Goal: Transaction & Acquisition: Book appointment/travel/reservation

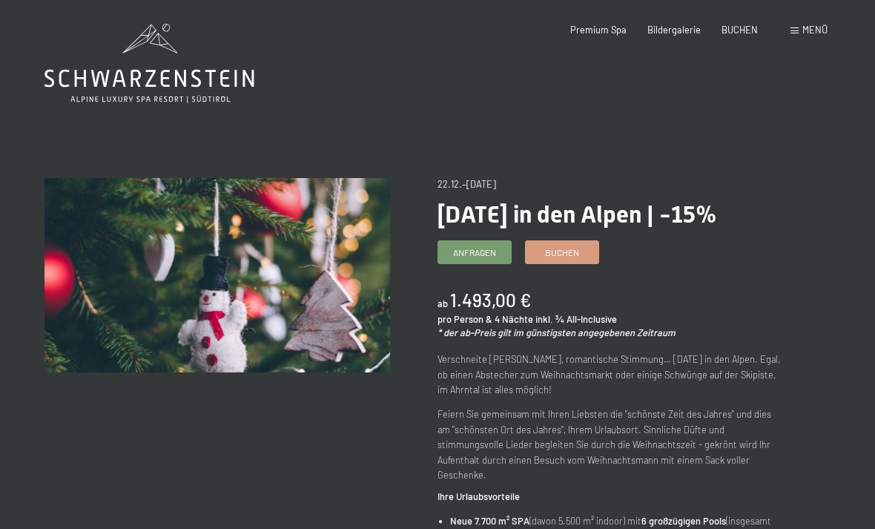
click at [583, 263] on link "Buchen" at bounding box center [562, 252] width 73 height 22
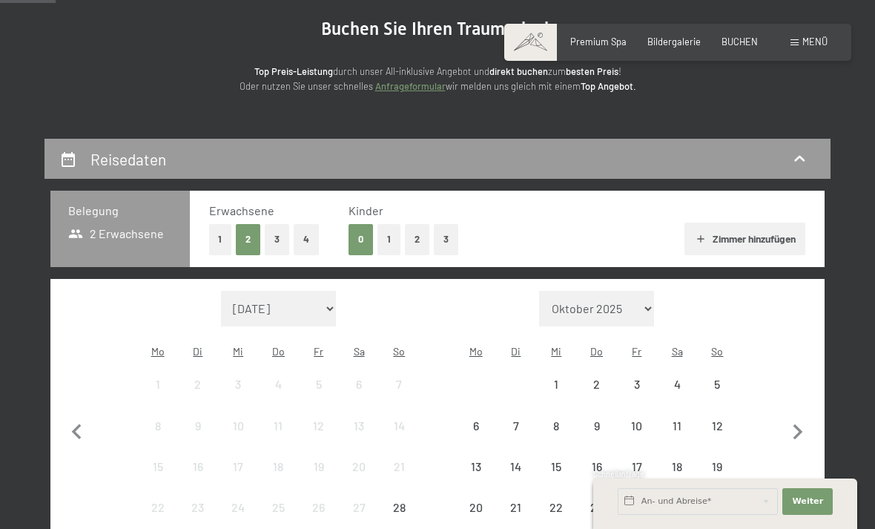
select select "[DATE]"
select select "2026-01-01"
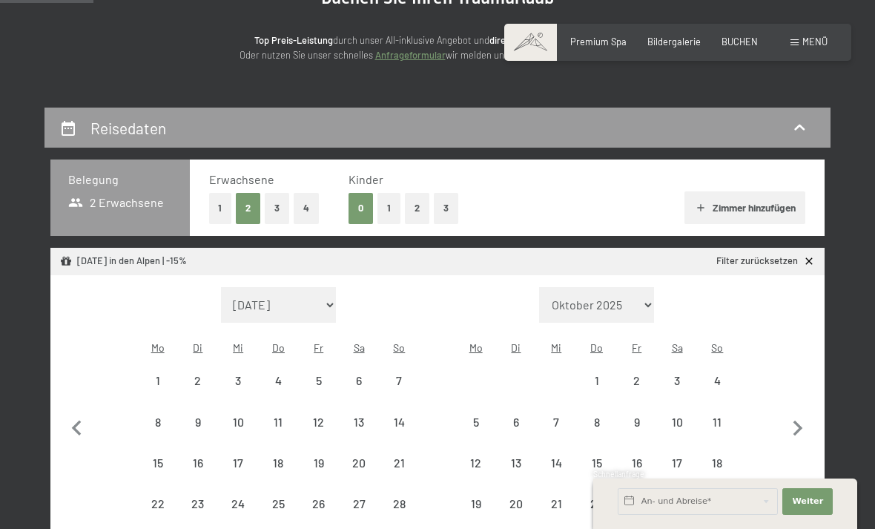
scroll to position [186, 0]
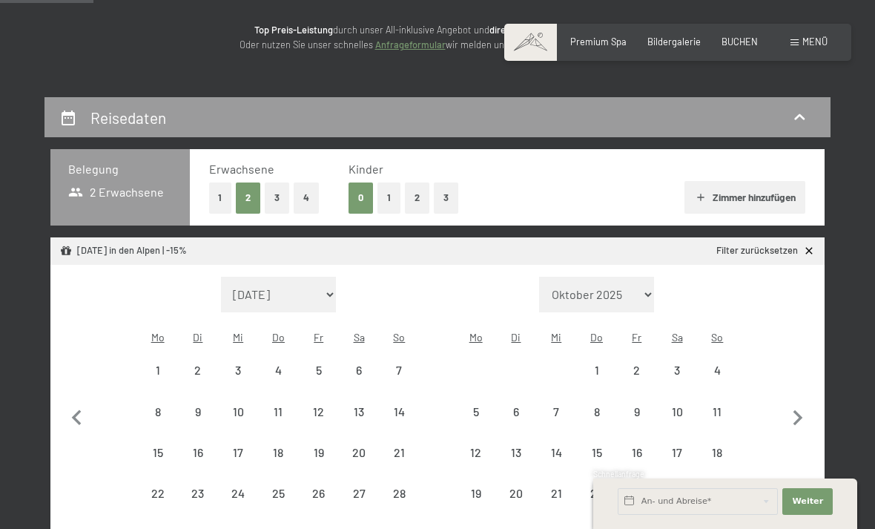
select select "[DATE]"
select select "2026-01-01"
click at [357, 446] on div "20" at bounding box center [358, 464] width 37 height 37
select select "[DATE]"
select select "2026-01-01"
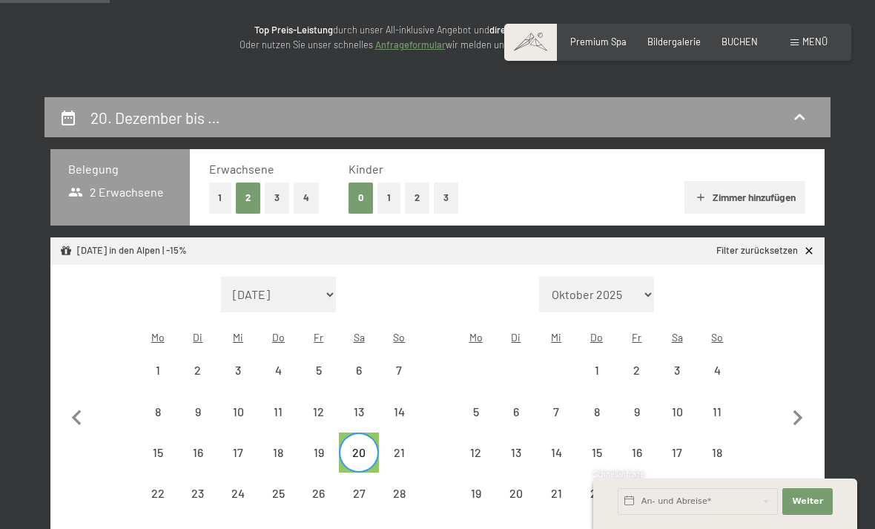
click at [358, 487] on div "27" at bounding box center [358, 505] width 37 height 37
select select "[DATE]"
select select "2026-01-01"
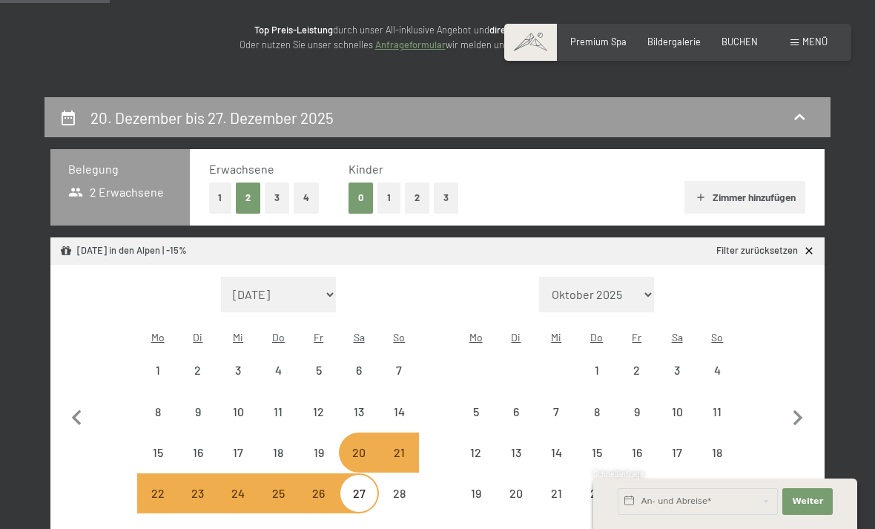
select select "[DATE]"
select select "2026-01-01"
click at [793, 507] on span "Weiter" at bounding box center [807, 501] width 31 height 12
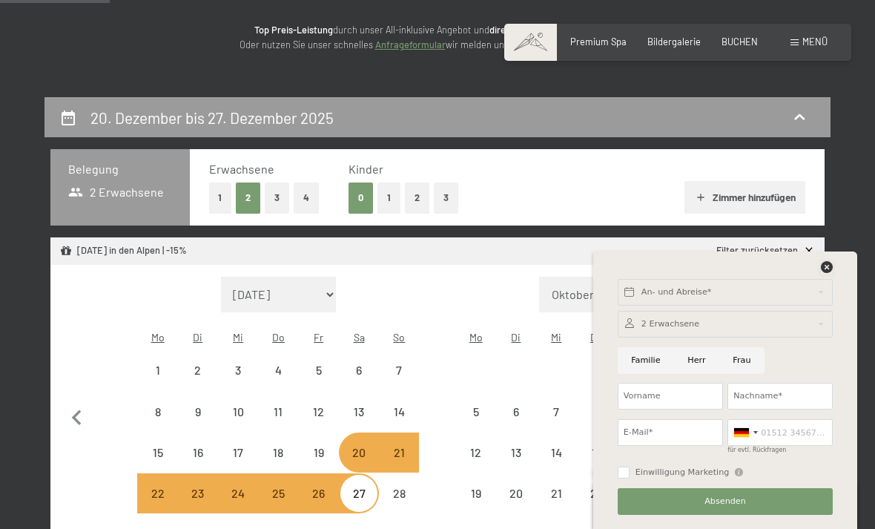
click at [821, 273] on icon at bounding box center [827, 267] width 12 height 12
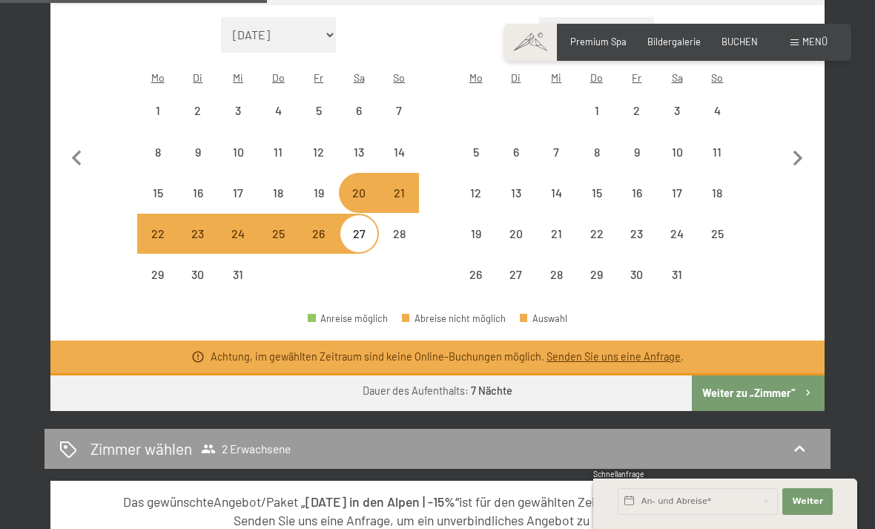
click at [769, 379] on button "Weiter zu „Zimmer“" at bounding box center [758, 393] width 133 height 36
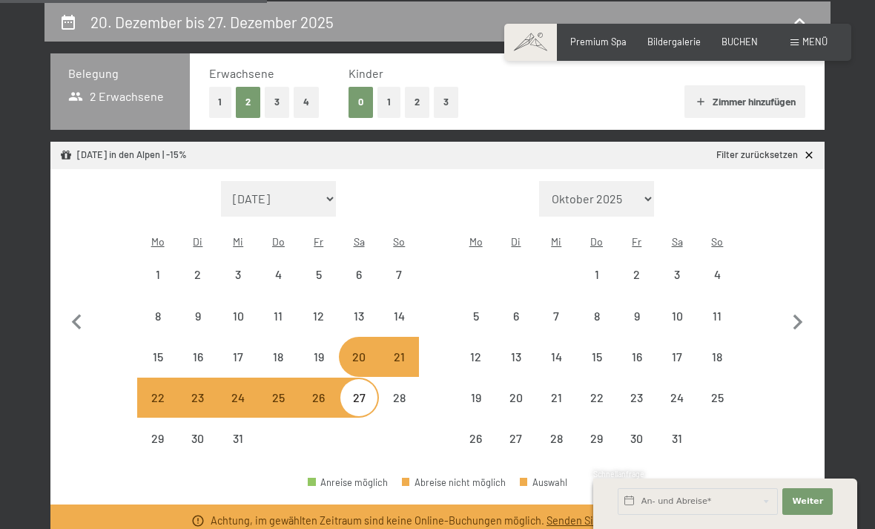
select select "2025-12-01"
select select "2026-01-01"
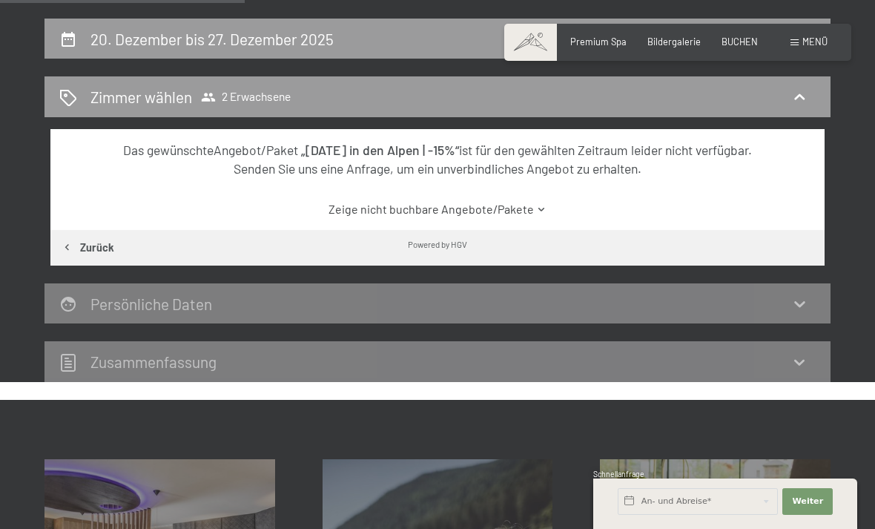
scroll to position [264, 0]
click at [519, 214] on link "Zeige nicht buchbare Angebote/Pakete" at bounding box center [436, 210] width 727 height 16
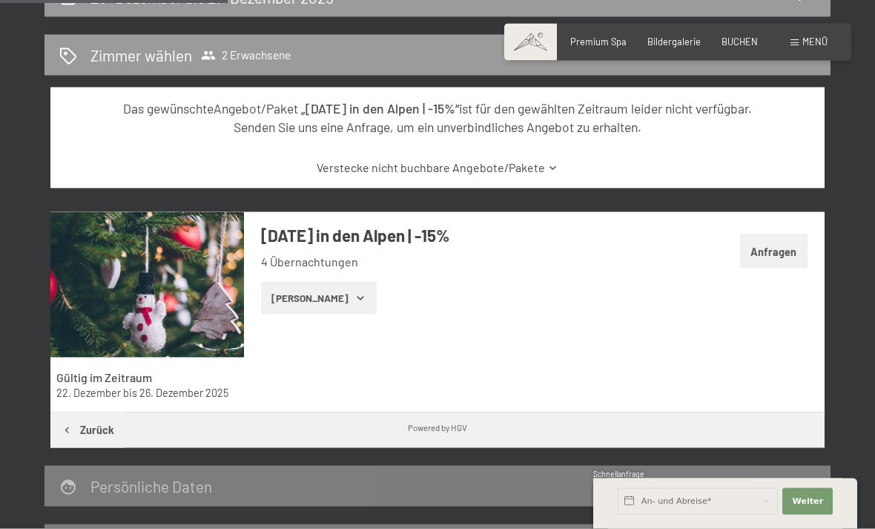
scroll to position [308, 0]
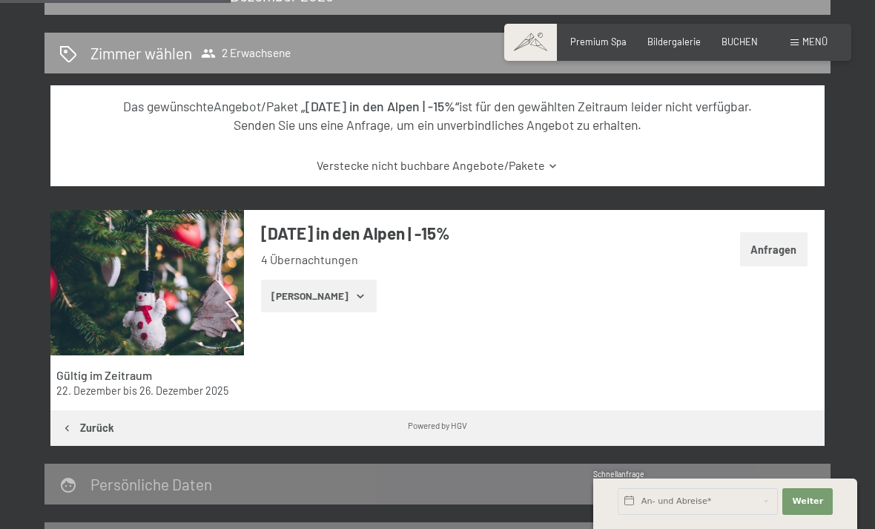
click at [337, 301] on button "Zeige Zimmer" at bounding box center [318, 296] width 115 height 33
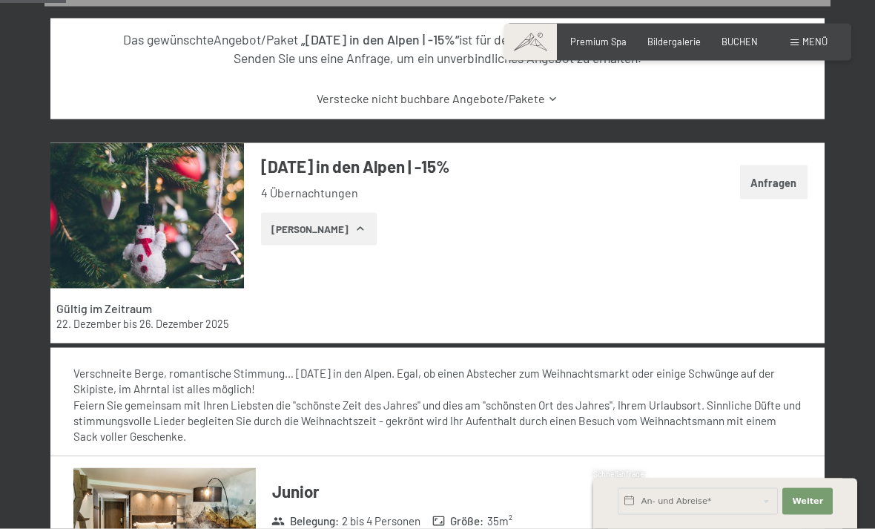
scroll to position [376, 0]
click at [331, 219] on button "Zeige Zimmer" at bounding box center [318, 228] width 115 height 33
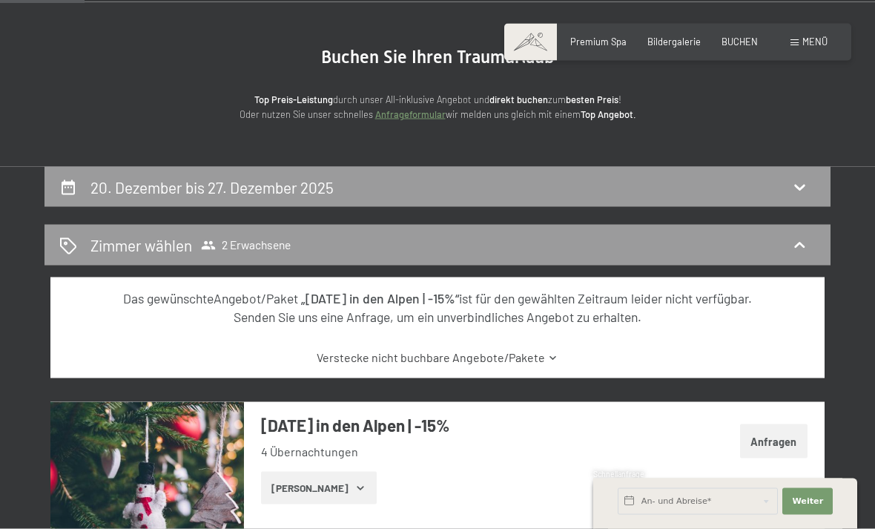
scroll to position [117, 0]
click at [520, 38] on span at bounding box center [530, 42] width 53 height 37
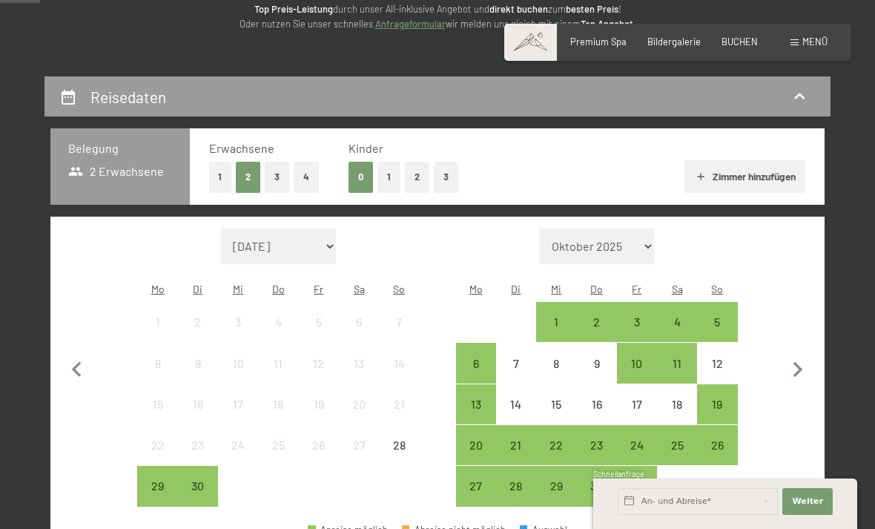
scroll to position [242, 0]
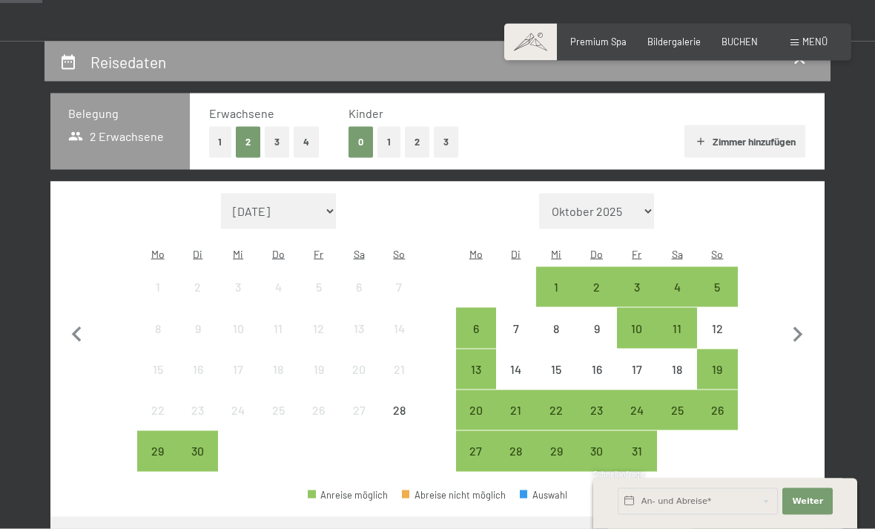
click at [798, 327] on icon "button" at bounding box center [798, 335] width 10 height 16
select select "[DATE]"
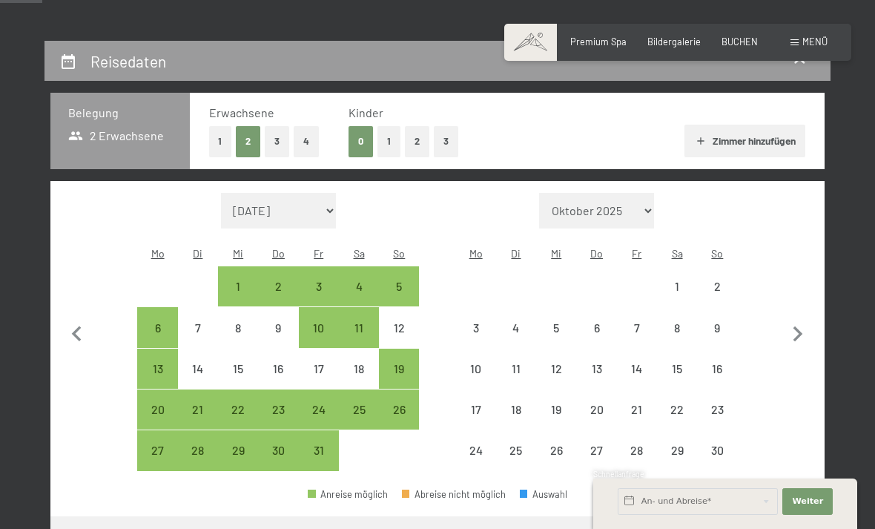
click at [807, 320] on icon "button" at bounding box center [797, 334] width 31 height 31
select select "[DATE]"
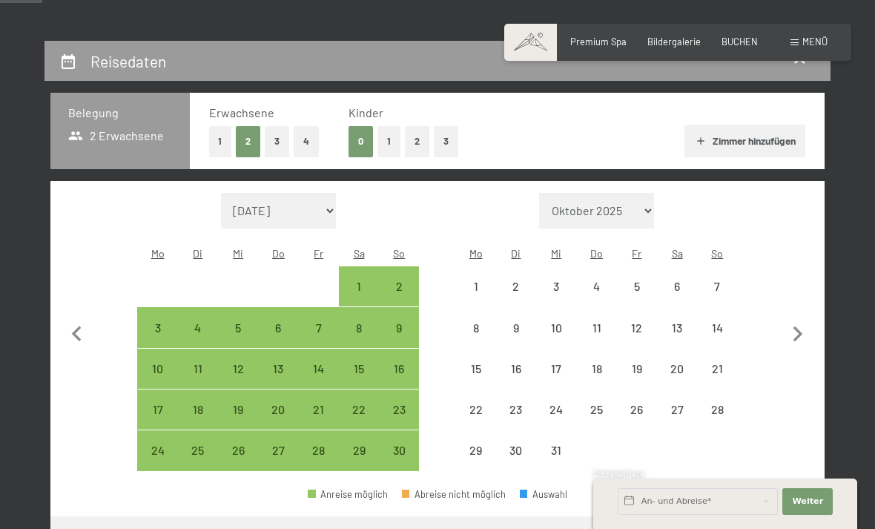
select select "[DATE]"
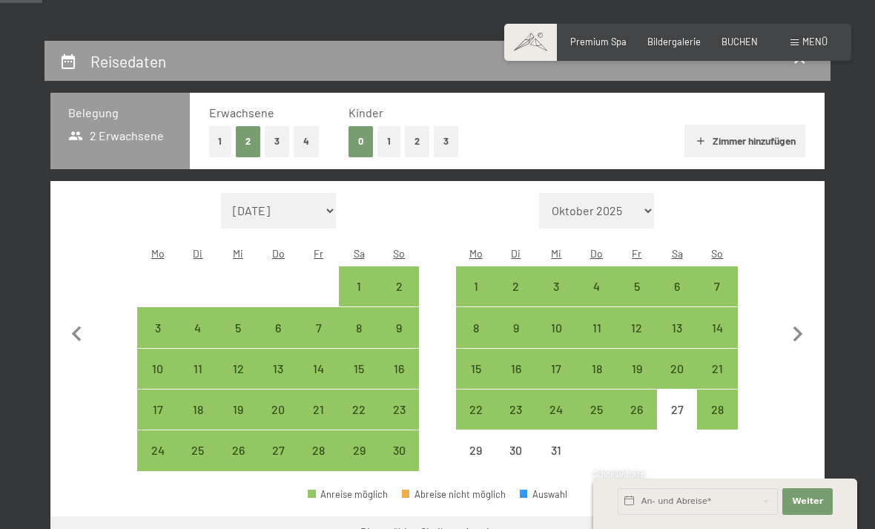
click at [674, 363] on div "20" at bounding box center [676, 381] width 37 height 37
select select "[DATE]"
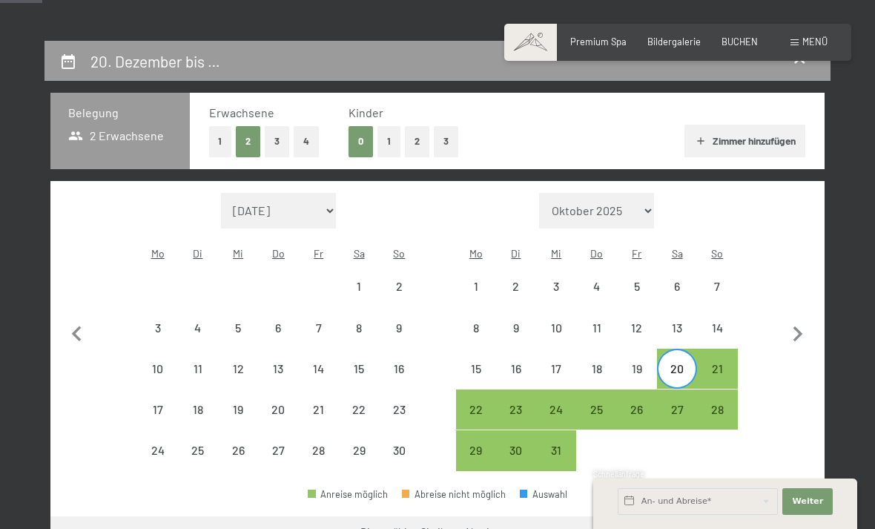
click at [678, 403] on div "27" at bounding box center [676, 421] width 37 height 37
select select "2025-11-01"
select select "2025-12-01"
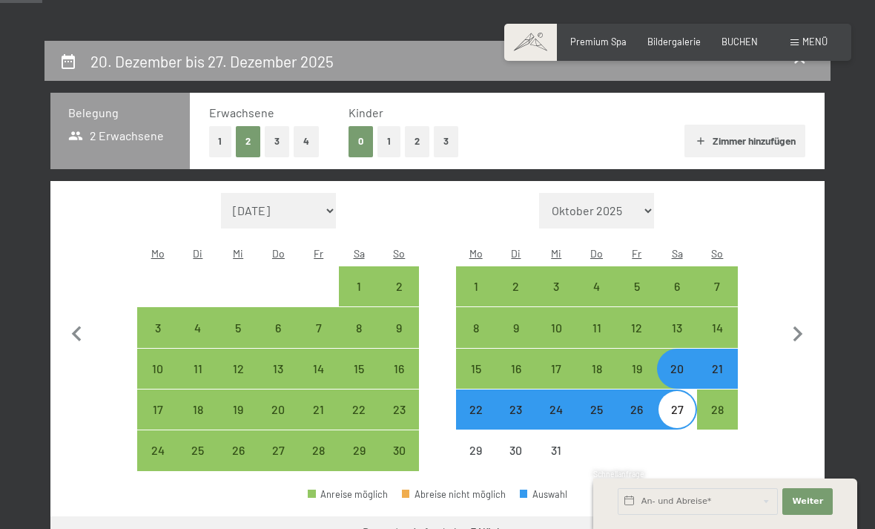
click at [773, 516] on button "Weiter zu „Zimmer“" at bounding box center [758, 534] width 133 height 36
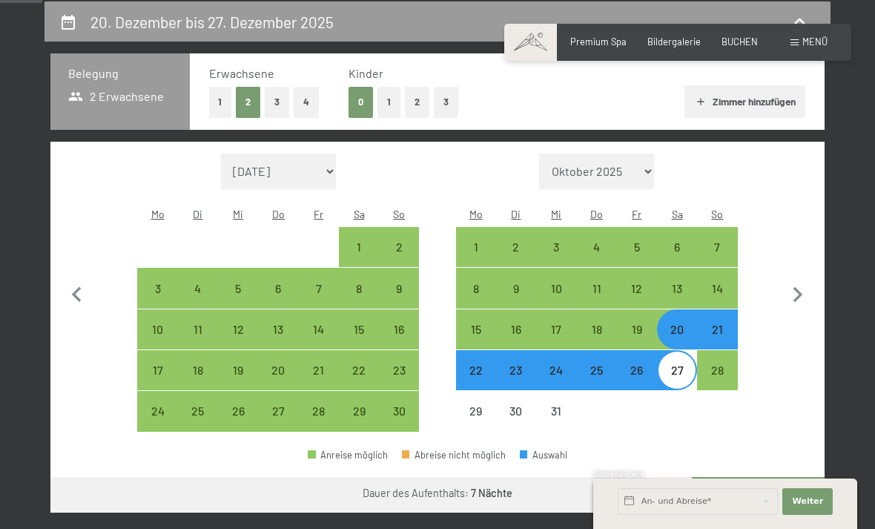
select select "2025-11-01"
select select "2025-12-01"
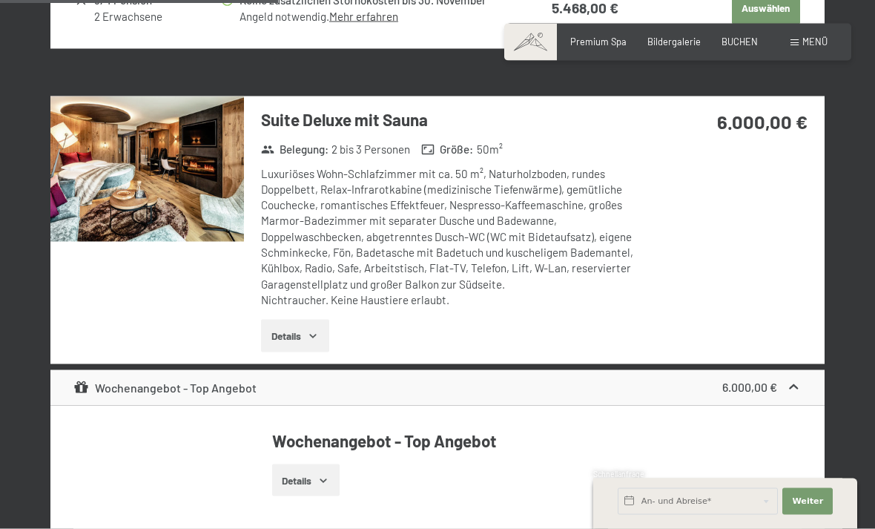
scroll to position [1430, 0]
